Goal: Book appointment/travel/reservation

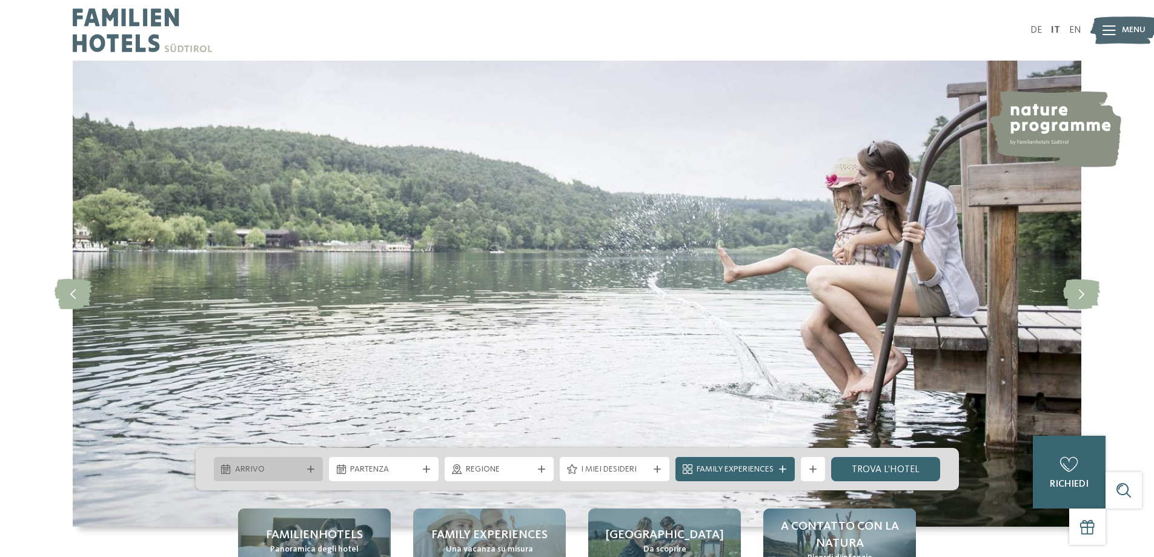
click at [221, 473] on icon at bounding box center [225, 469] width 9 height 10
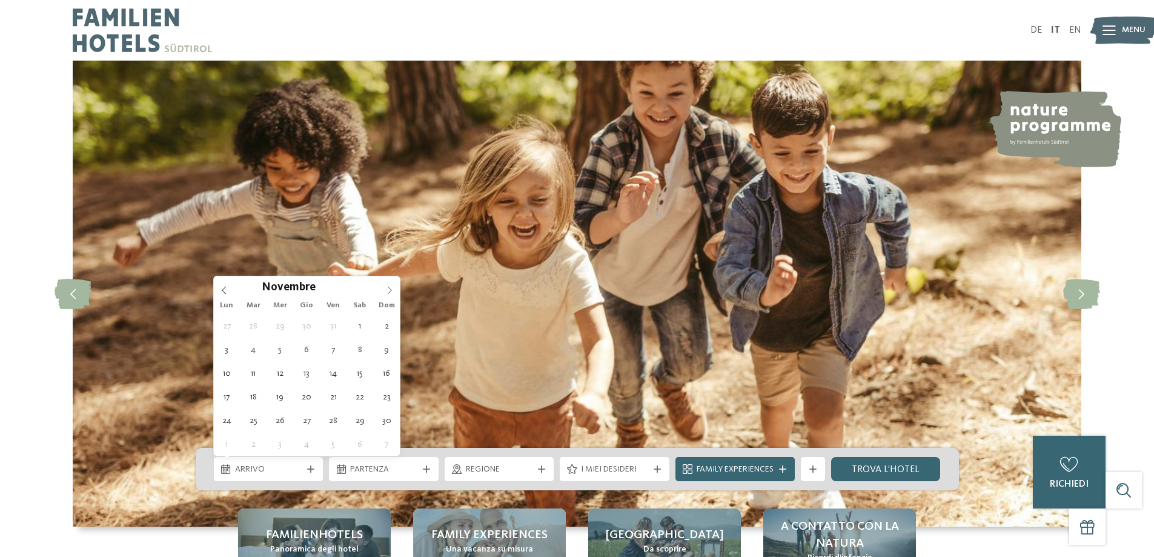
click at [388, 290] on icon at bounding box center [389, 290] width 8 height 8
click at [387, 291] on icon at bounding box center [389, 290] width 8 height 8
type input "****"
click at [387, 291] on icon at bounding box center [389, 290] width 8 height 8
type div "23.01.2026"
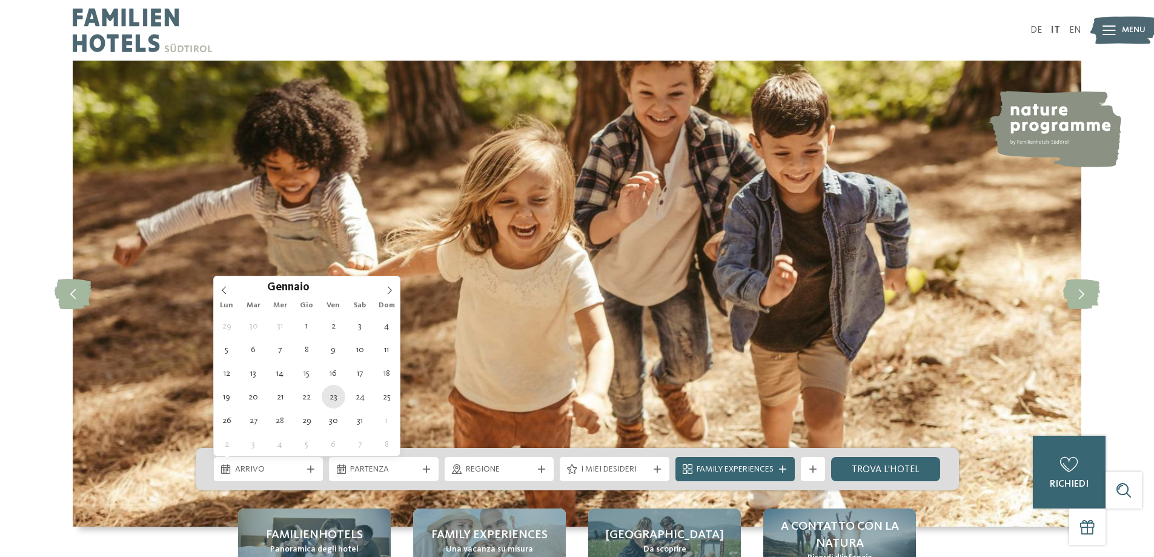
type input "****"
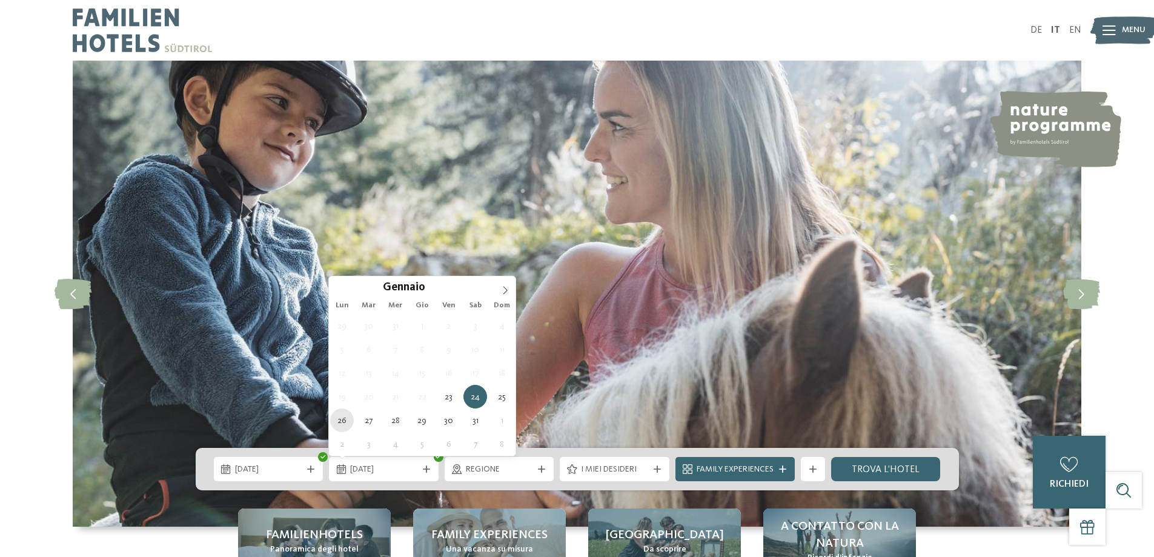
type div "26.01.2026"
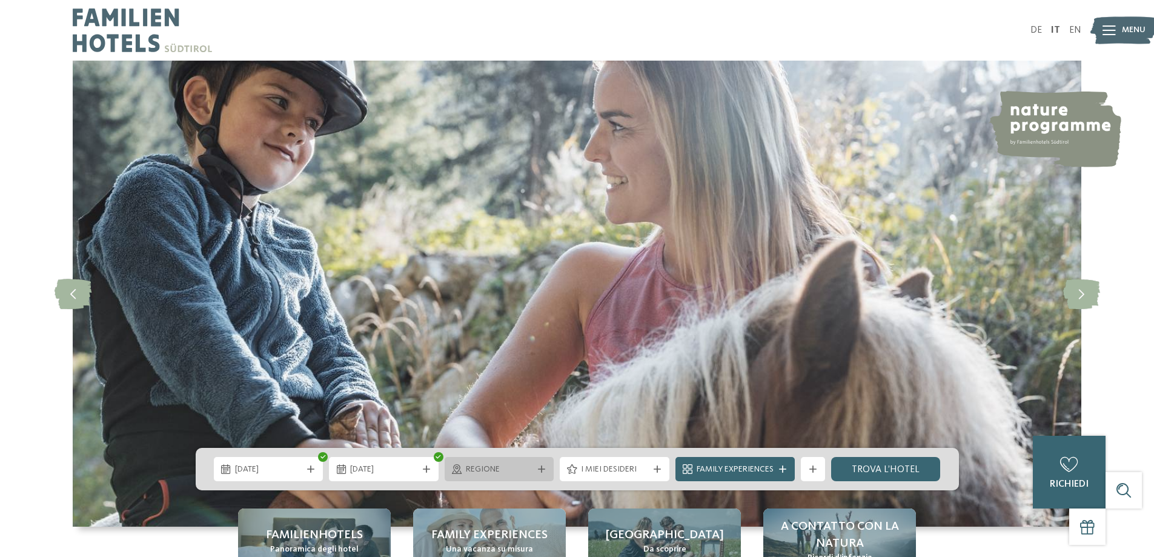
click at [520, 470] on span "Regione" at bounding box center [499, 470] width 67 height 12
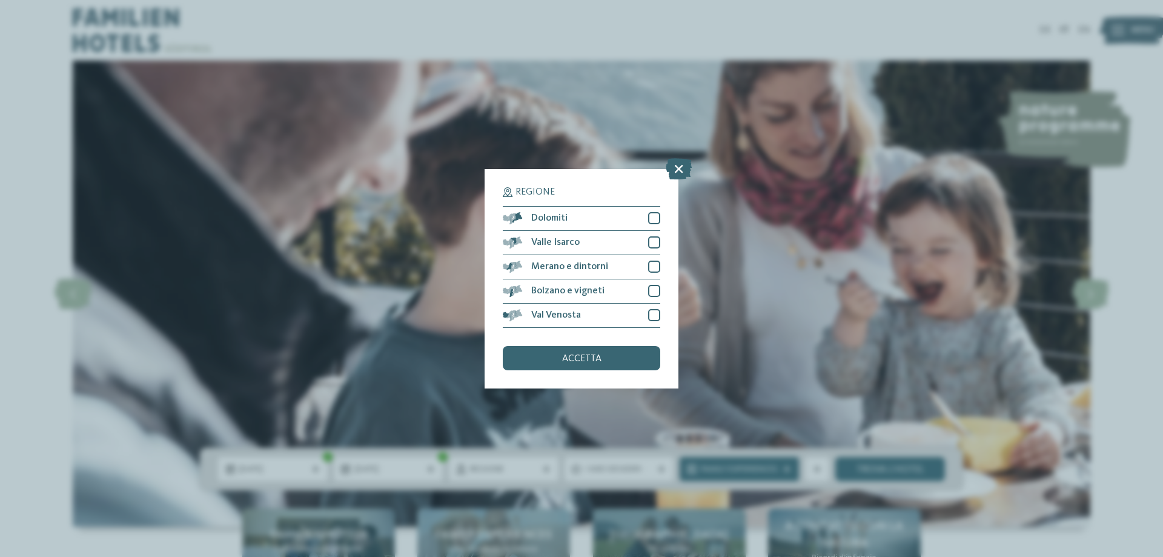
click at [747, 308] on div "Regione Dolomiti" at bounding box center [581, 278] width 1163 height 557
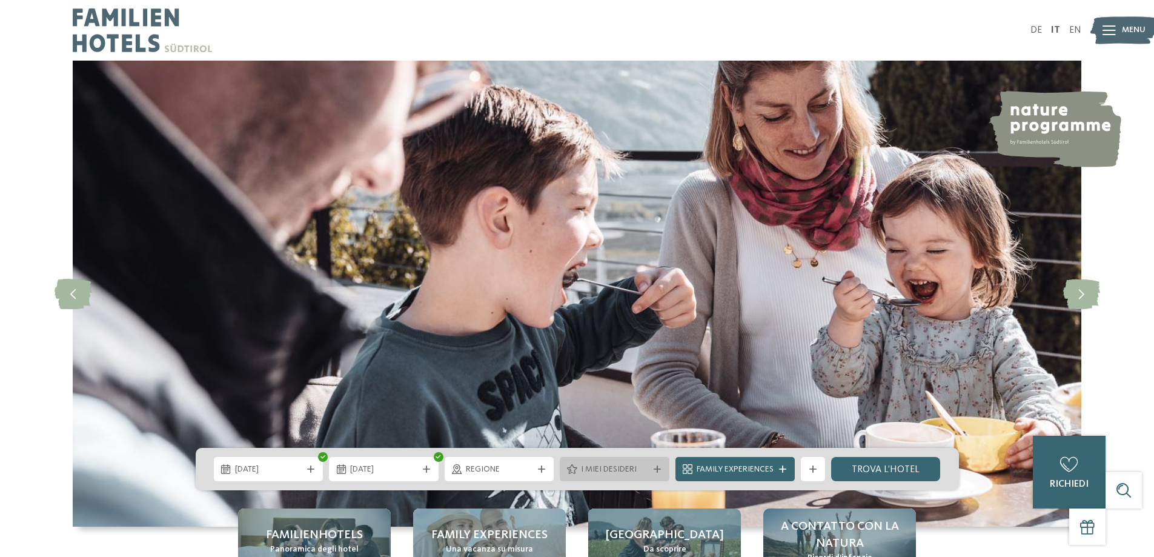
click at [630, 468] on span "I miei desideri" at bounding box center [614, 470] width 67 height 12
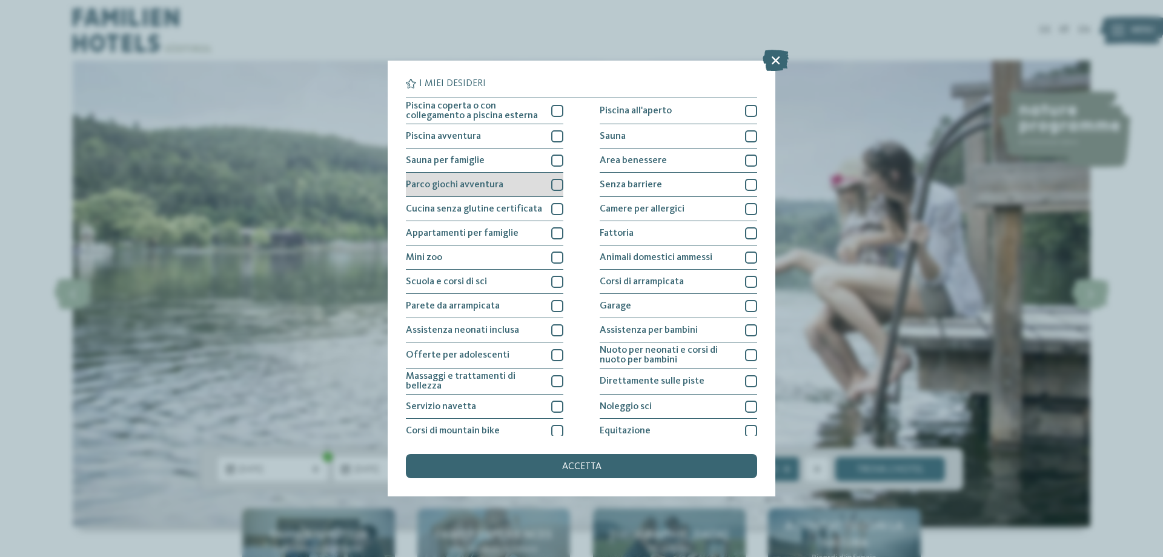
click at [555, 188] on div at bounding box center [557, 185] width 12 height 12
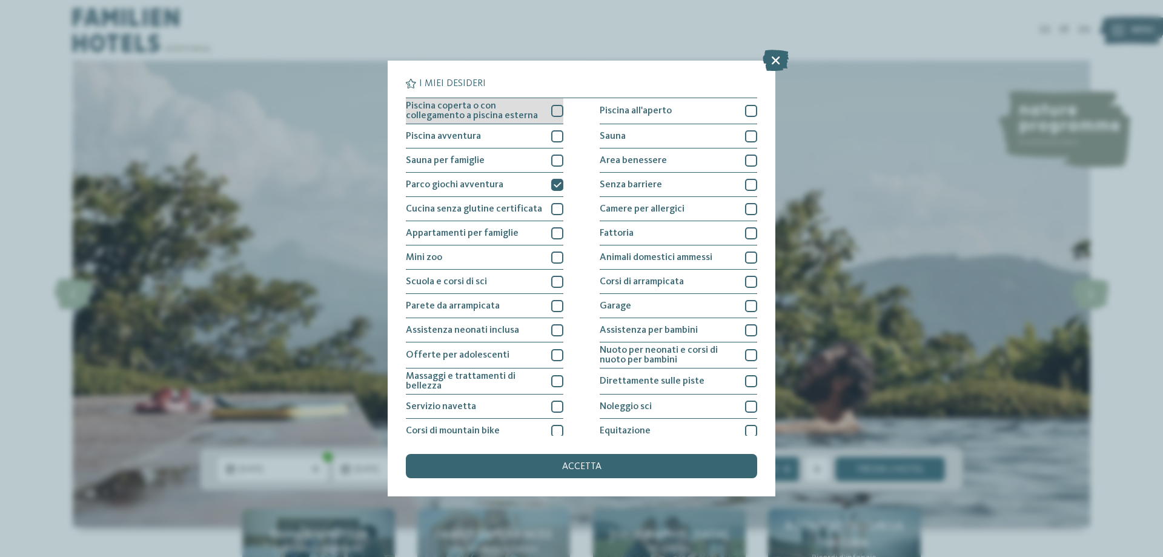
click at [553, 111] on div at bounding box center [557, 111] width 12 height 12
click at [654, 466] on div "accetta" at bounding box center [581, 466] width 351 height 24
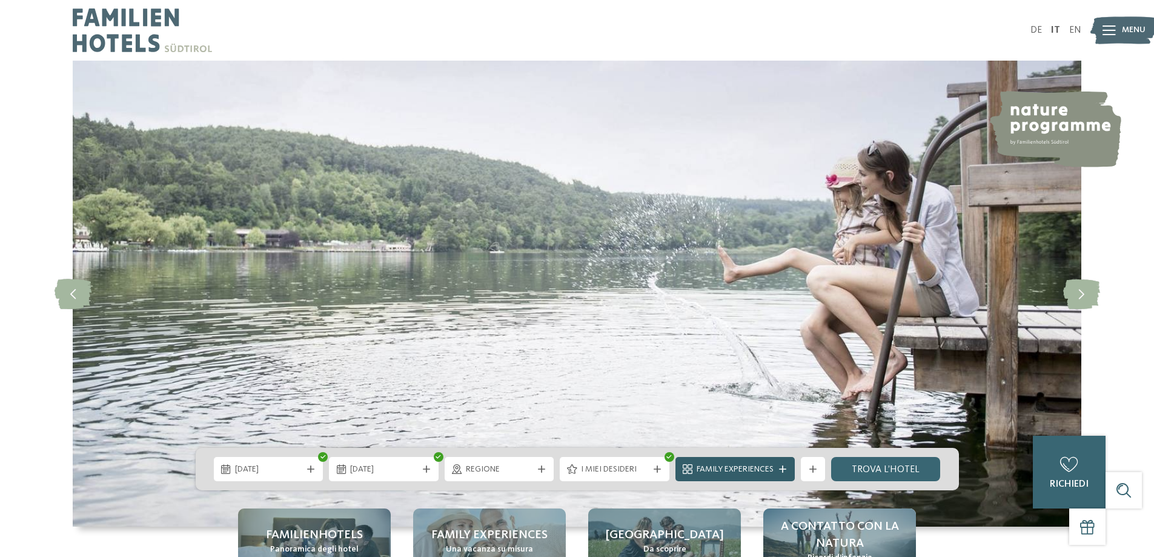
click at [699, 477] on div "Family Experiences" at bounding box center [735, 469] width 119 height 24
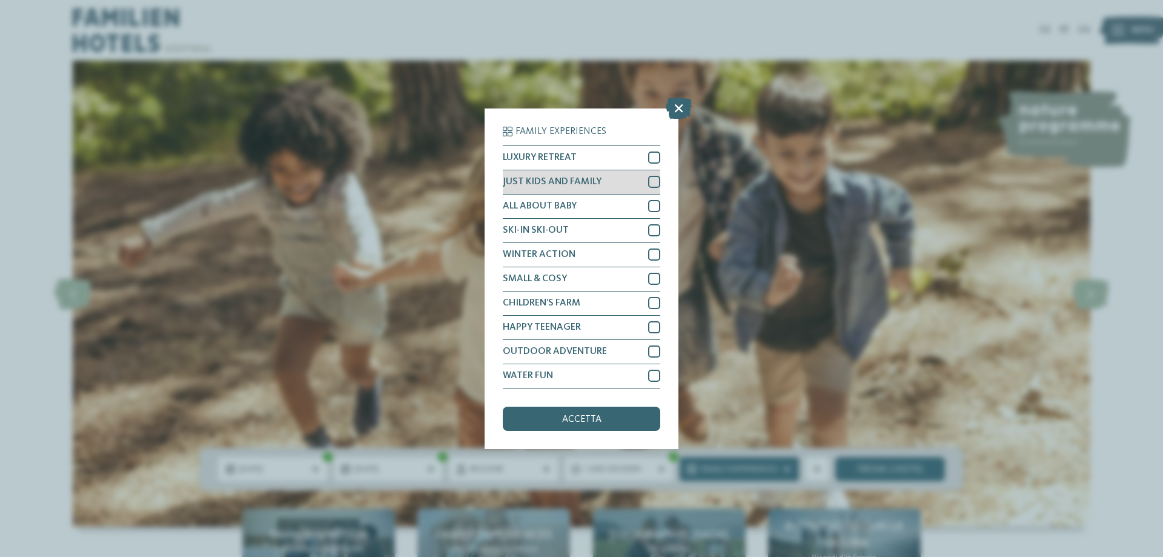
click at [525, 184] on span "JUST KIDS AND FAMILY" at bounding box center [552, 182] width 99 height 10
click at [651, 301] on div at bounding box center [654, 303] width 12 height 12
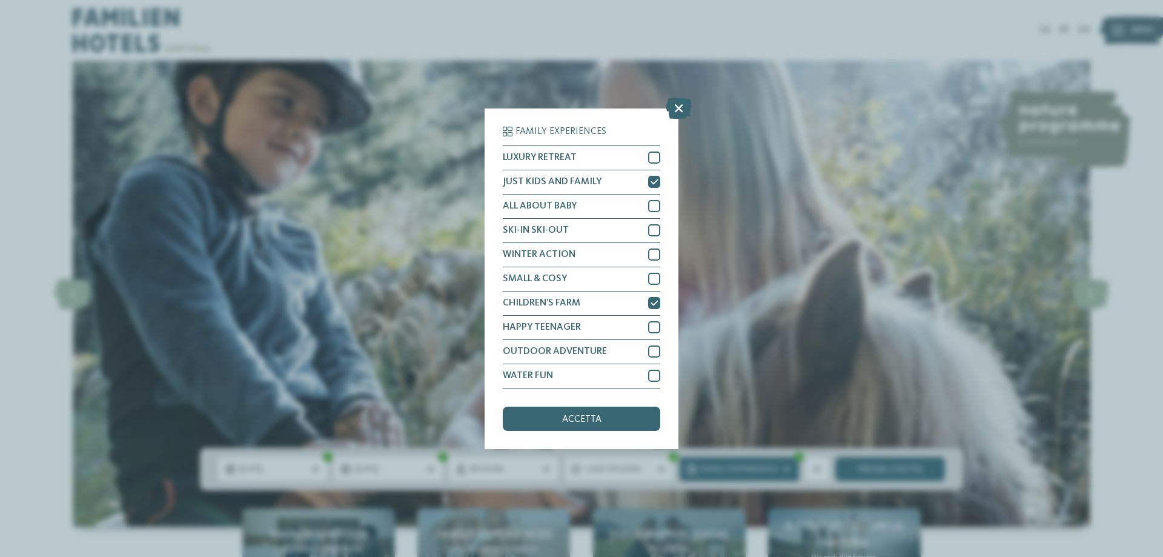
click at [883, 381] on div "Family Experiences LUXURY RETREAT JUST KIDS AND FAMILY" at bounding box center [581, 278] width 1163 height 557
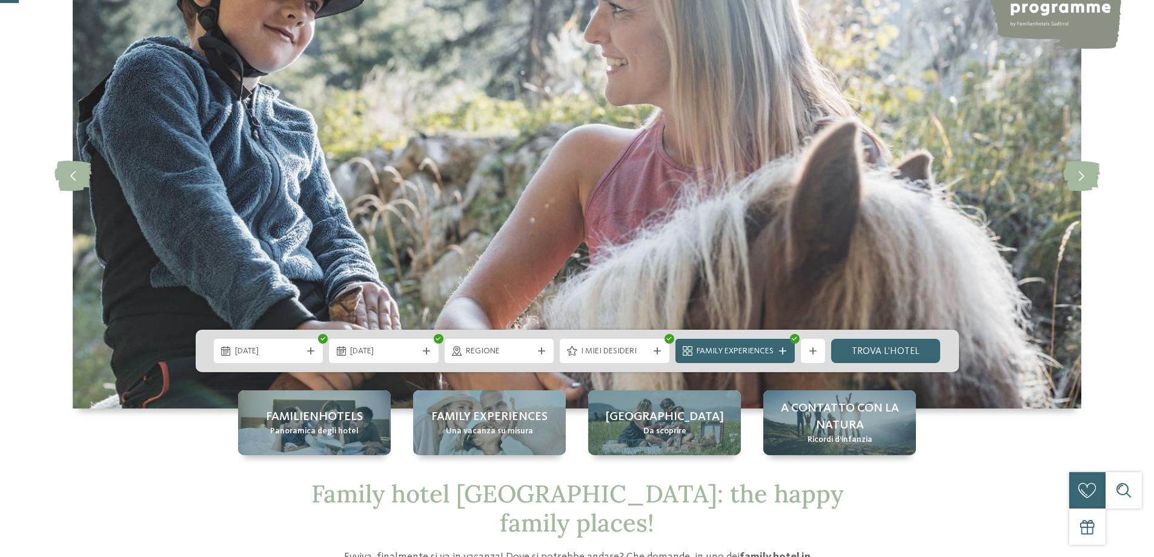
scroll to position [121, 0]
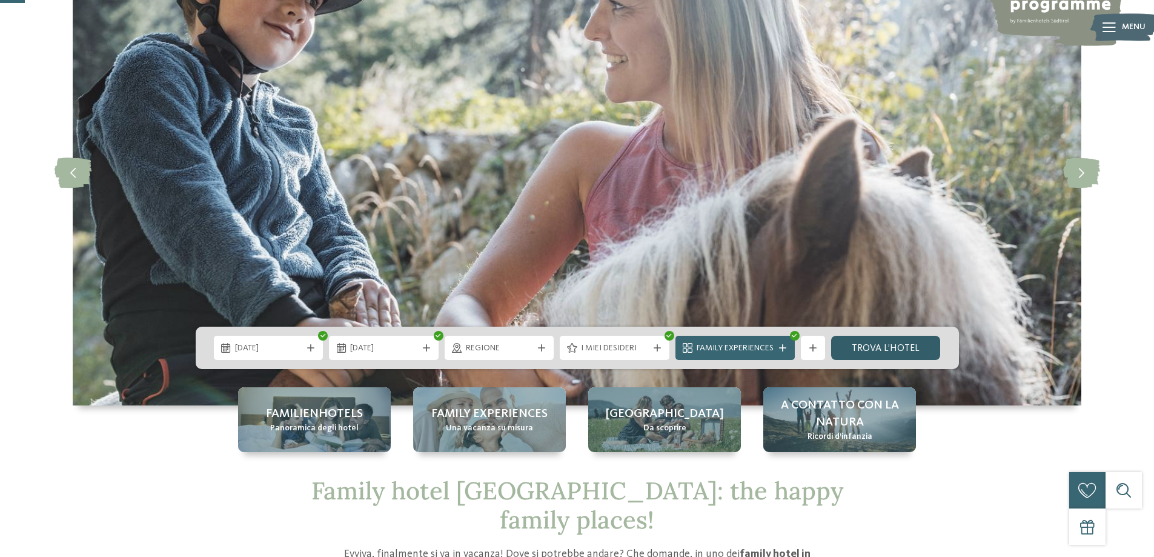
click at [888, 342] on link "trova l’hotel" at bounding box center [886, 348] width 110 height 24
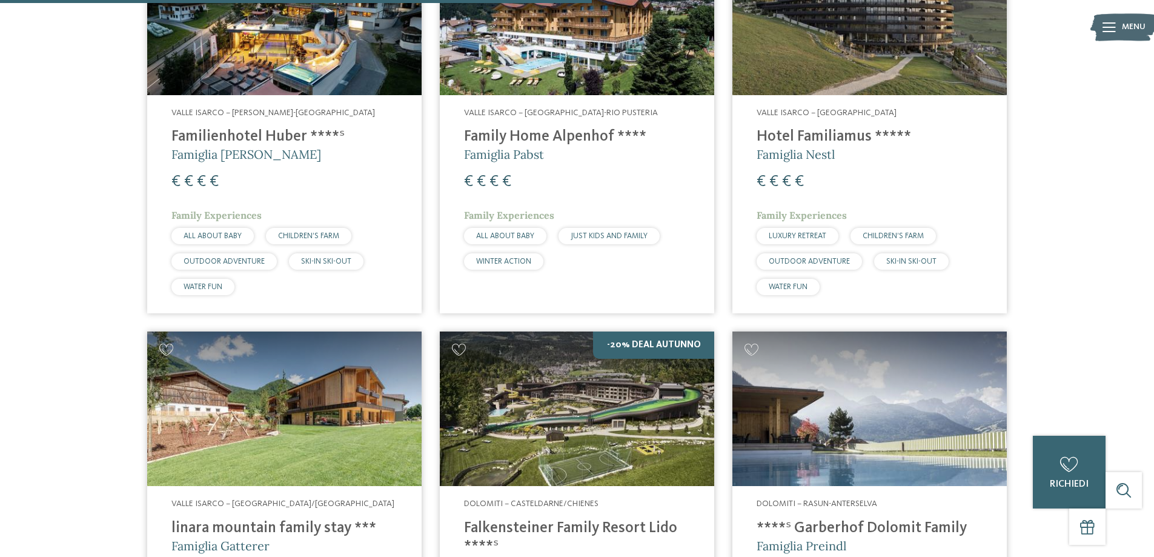
scroll to position [943, 0]
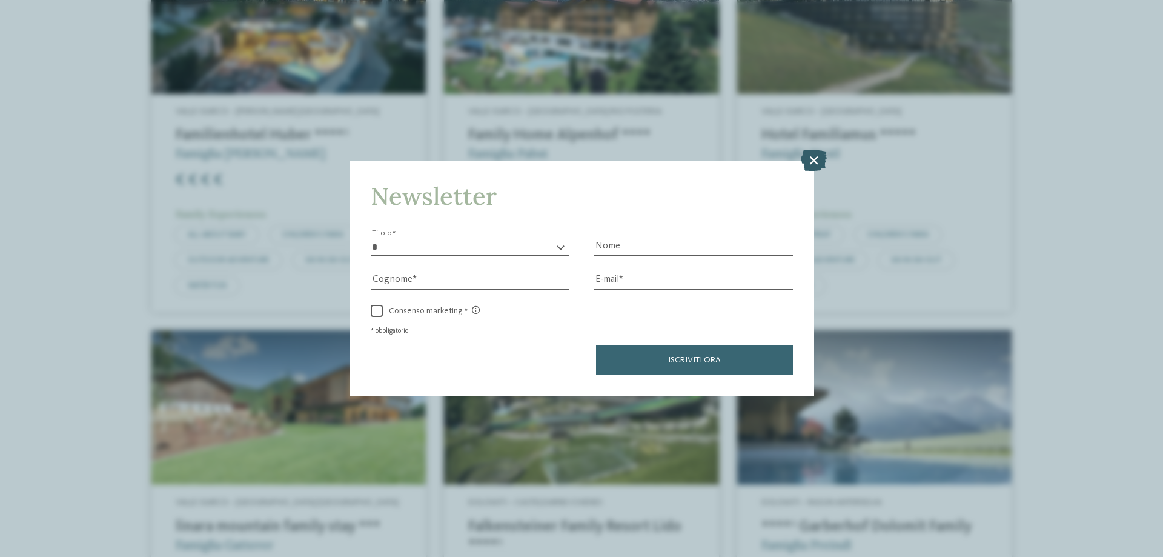
click at [808, 161] on icon at bounding box center [814, 160] width 26 height 21
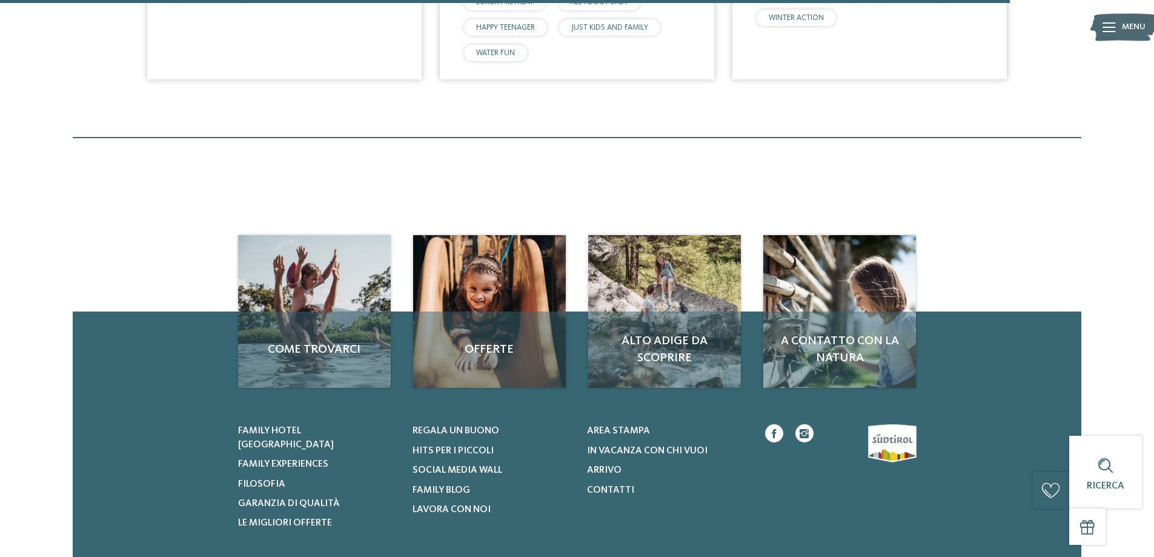
scroll to position [1609, 0]
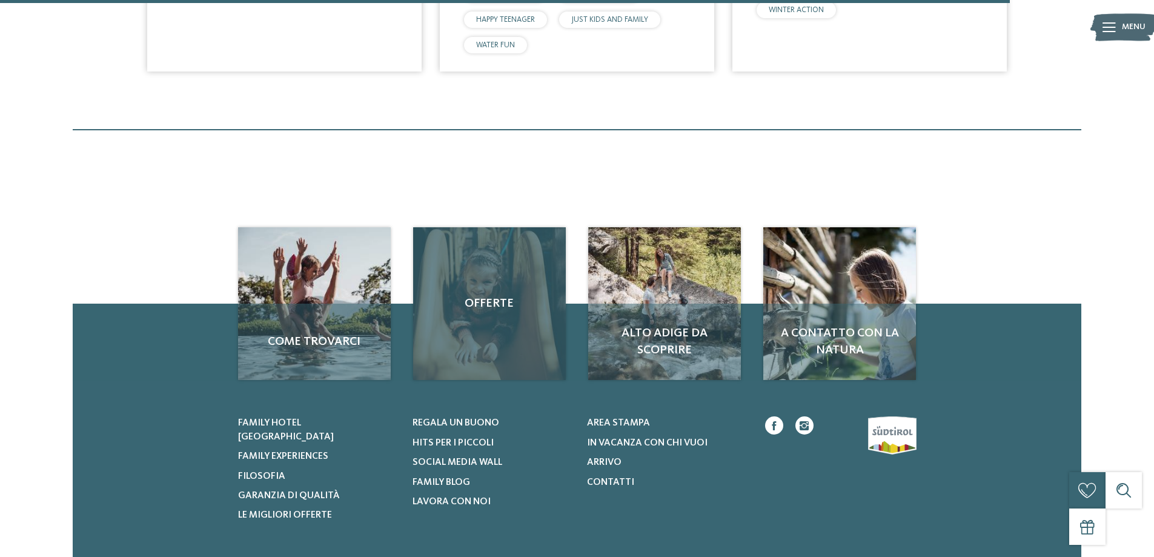
click at [445, 356] on div "Offerte" at bounding box center [489, 303] width 153 height 153
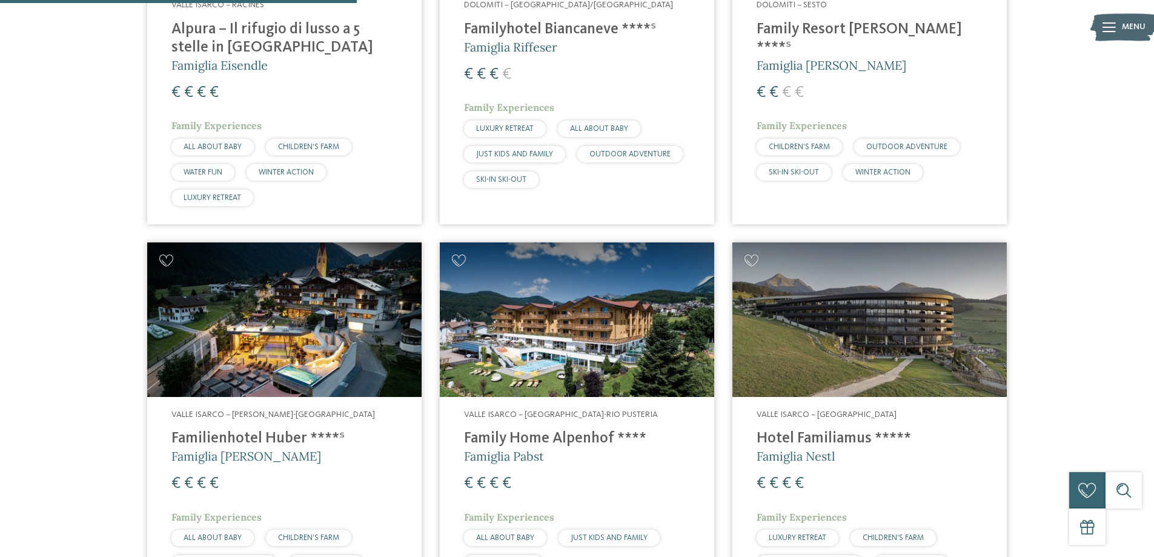
scroll to position [397, 0]
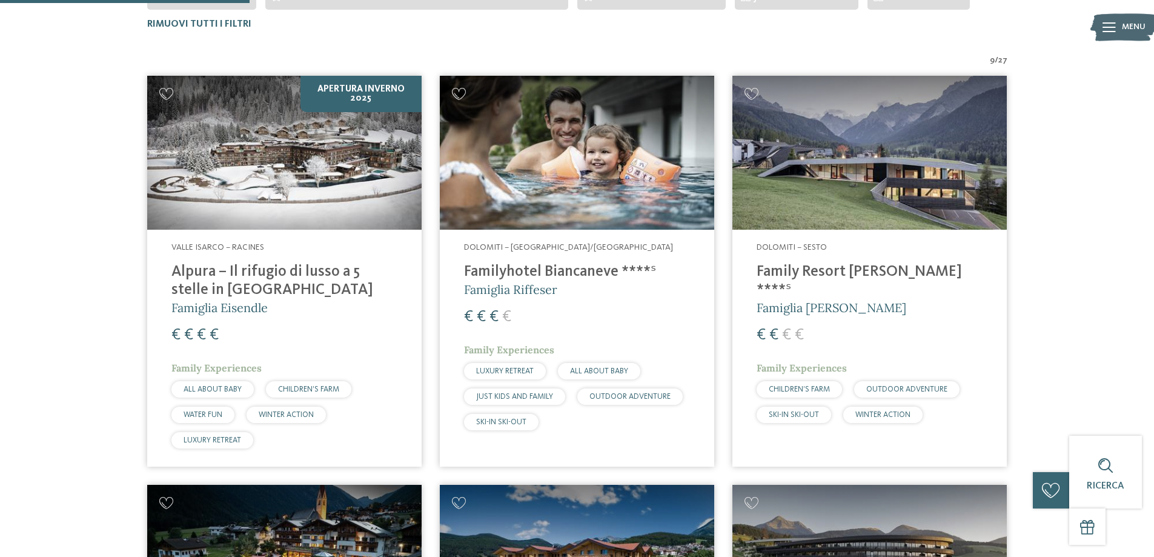
click at [213, 200] on img at bounding box center [284, 153] width 274 height 155
